Goal: Task Accomplishment & Management: Manage account settings

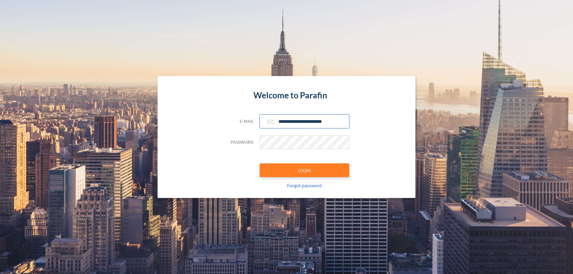
type input "**********"
click at [304, 170] on button "LOGIN" at bounding box center [305, 171] width 90 height 14
